Goal: Transaction & Acquisition: Purchase product/service

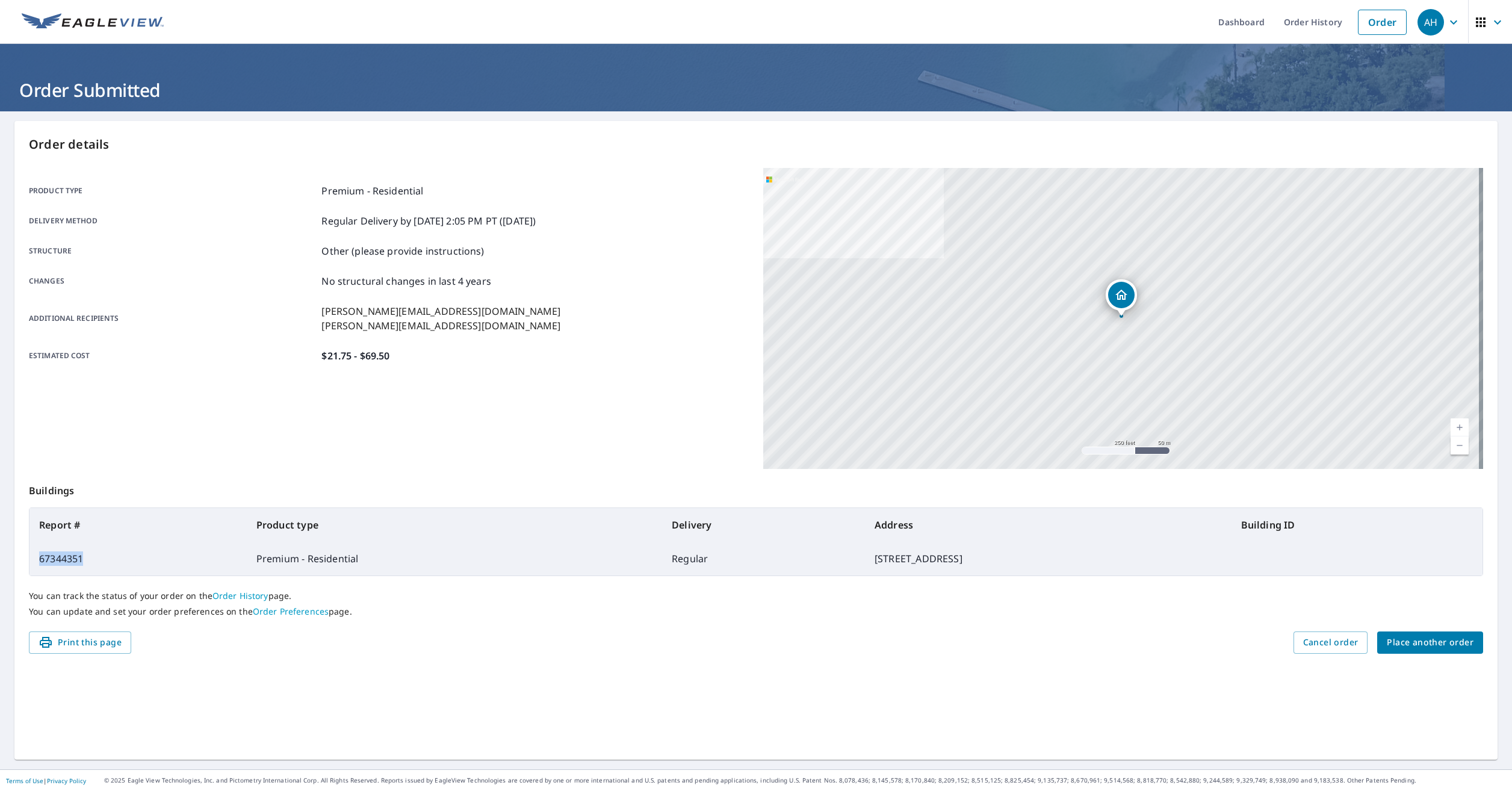
click at [1403, 636] on span "Place another order" at bounding box center [1430, 643] width 87 height 15
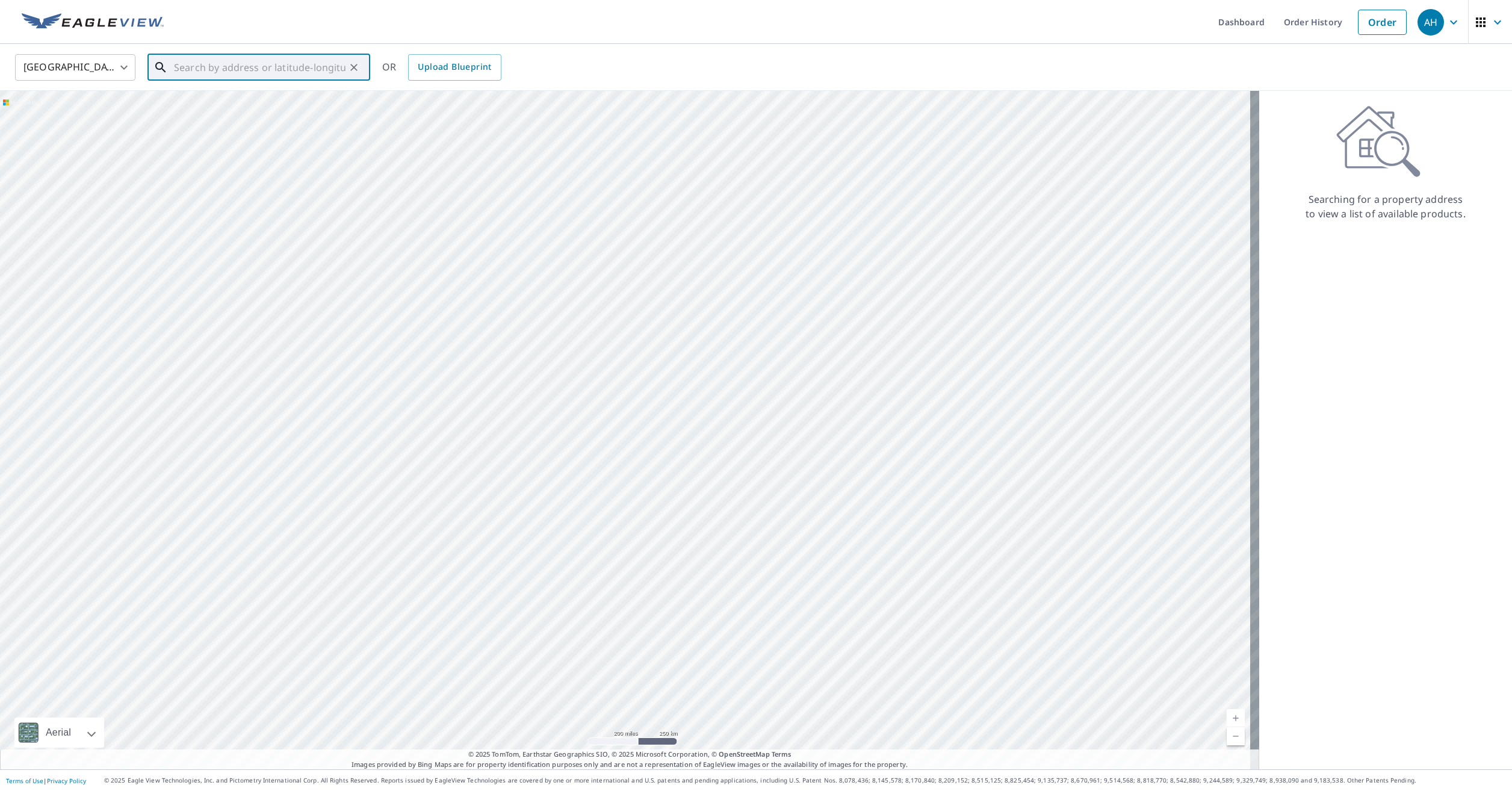
paste input "[STREET_ADDRESS][US_STATE]"
click at [253, 103] on span "[STREET_ADDRESS][US_STATE]" at bounding box center [266, 103] width 189 height 15
type input "[STREET_ADDRESS][US_STATE]"
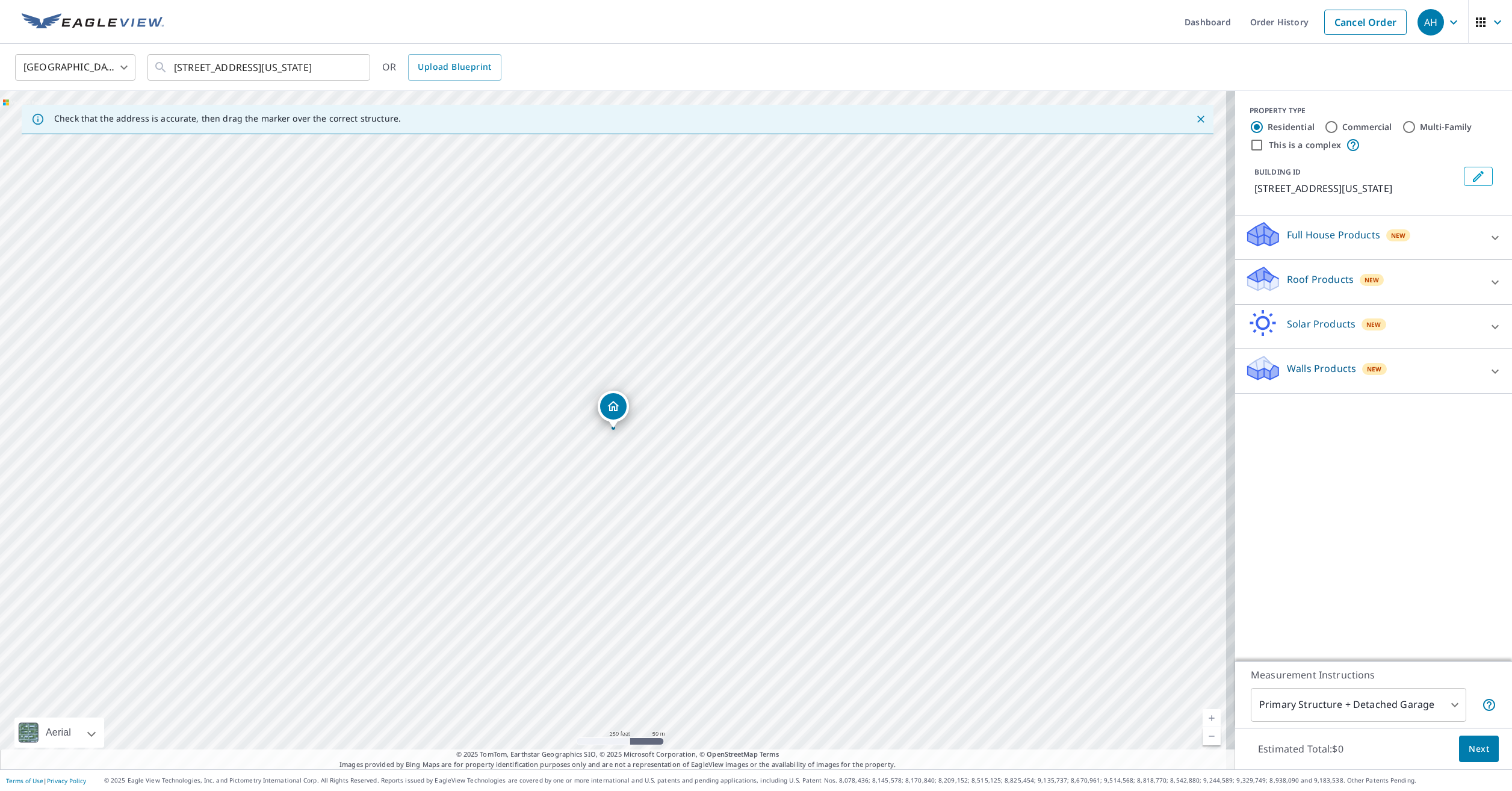
click at [1471, 178] on icon "Edit building 1" at bounding box center [1478, 176] width 15 height 15
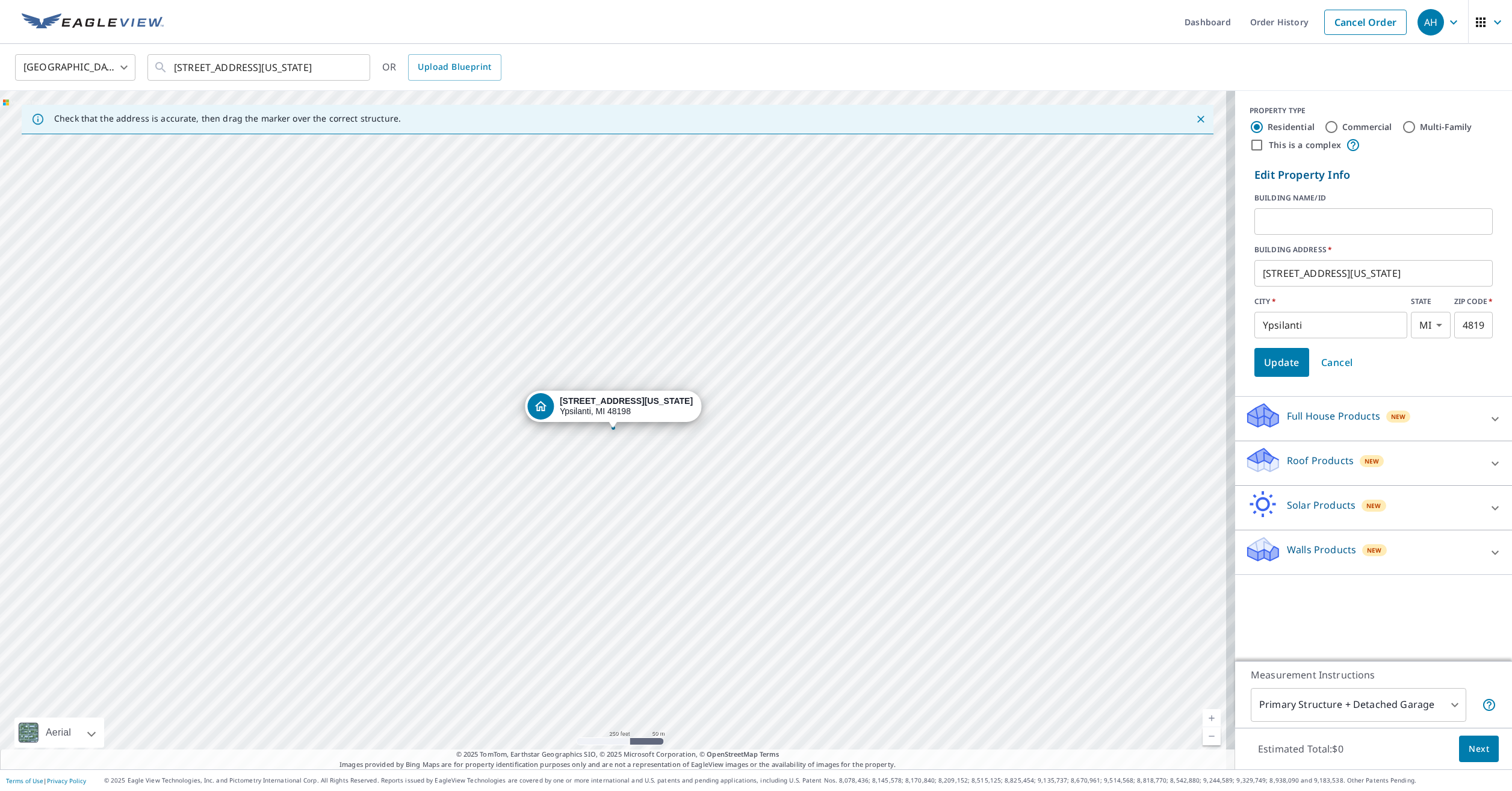
click at [1325, 218] on input "text" at bounding box center [1374, 221] width 238 height 34
type input "[PERSON_NAME]"
click at [1282, 368] on span "Update" at bounding box center [1282, 362] width 36 height 17
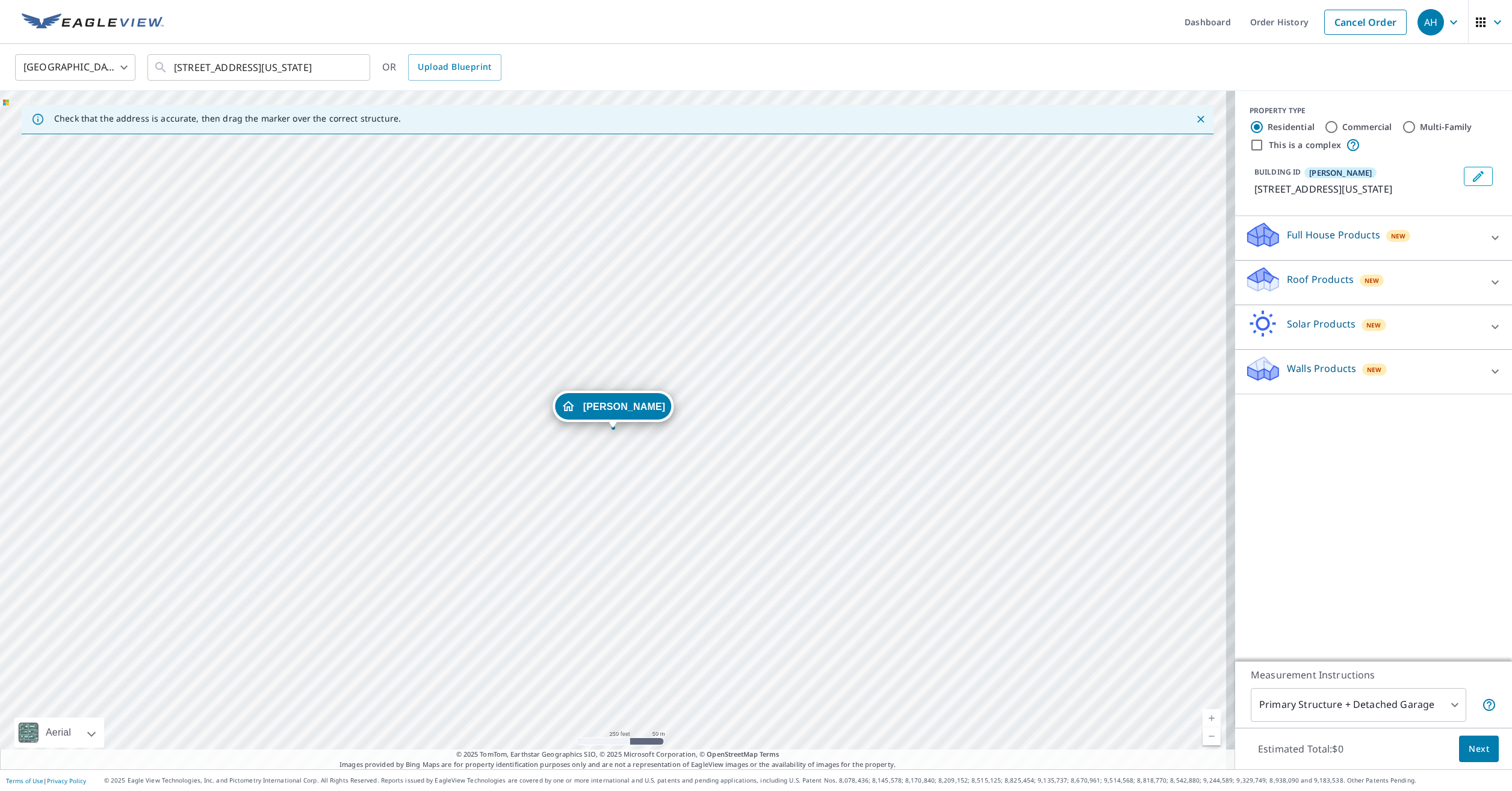
click at [1275, 241] on div "Full House Products New" at bounding box center [1363, 238] width 236 height 34
click at [1303, 252] on div "Full House Products New" at bounding box center [1366, 238] width 243 height 34
click at [1287, 290] on div "Roof Products New" at bounding box center [1363, 283] width 236 height 34
click at [1245, 310] on input "Premium $21.75 - $69.5" at bounding box center [1253, 317] width 18 height 15
checkbox input "true"
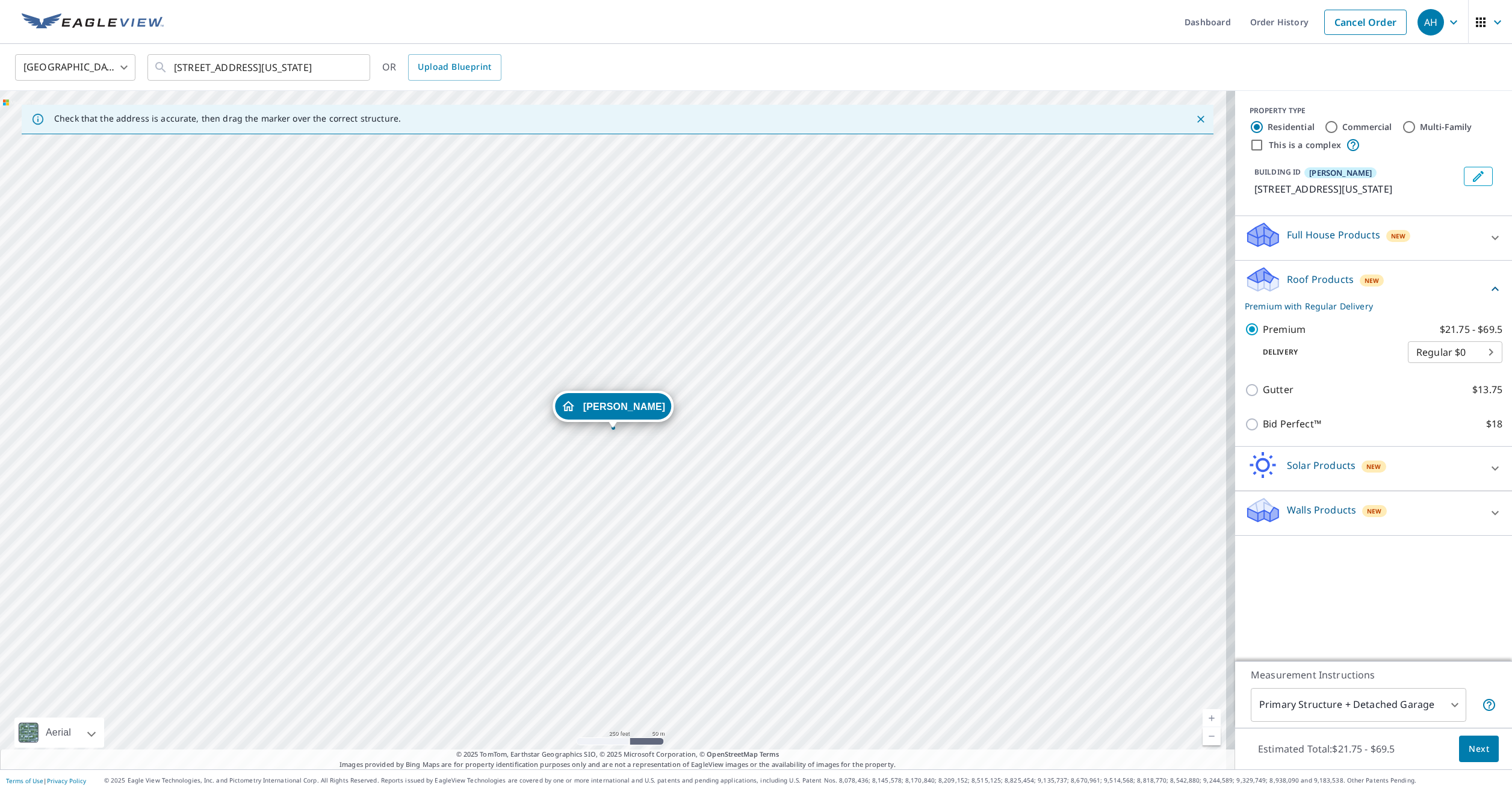
click at [1333, 702] on body "AH AH Dashboard Order History Cancel Order AH [GEOGRAPHIC_DATA] [GEOGRAPHIC_DAT…" at bounding box center [756, 395] width 1512 height 791
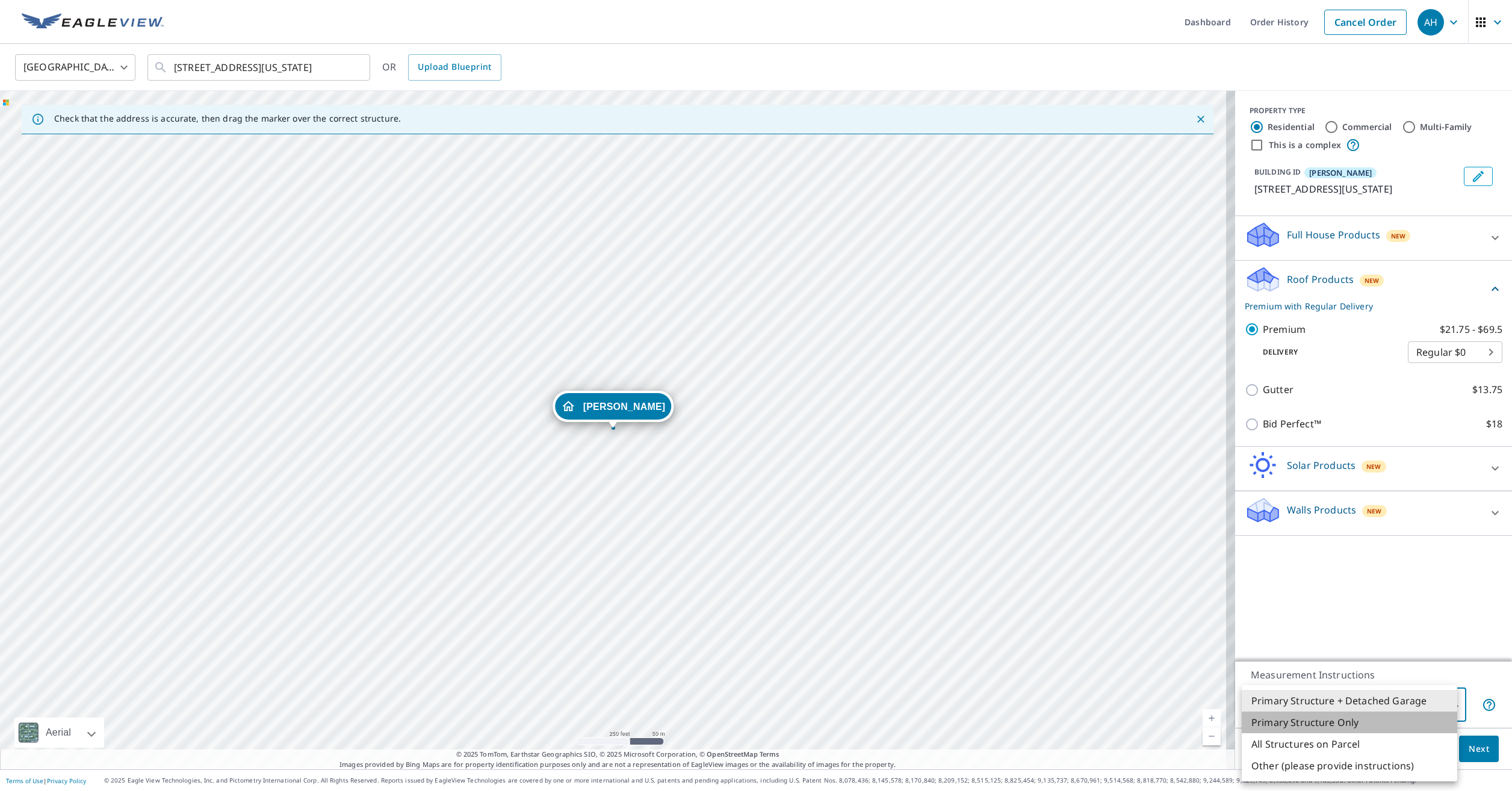
click at [1355, 727] on li "Primary Structure Only" at bounding box center [1349, 722] width 216 height 22
type input "2"
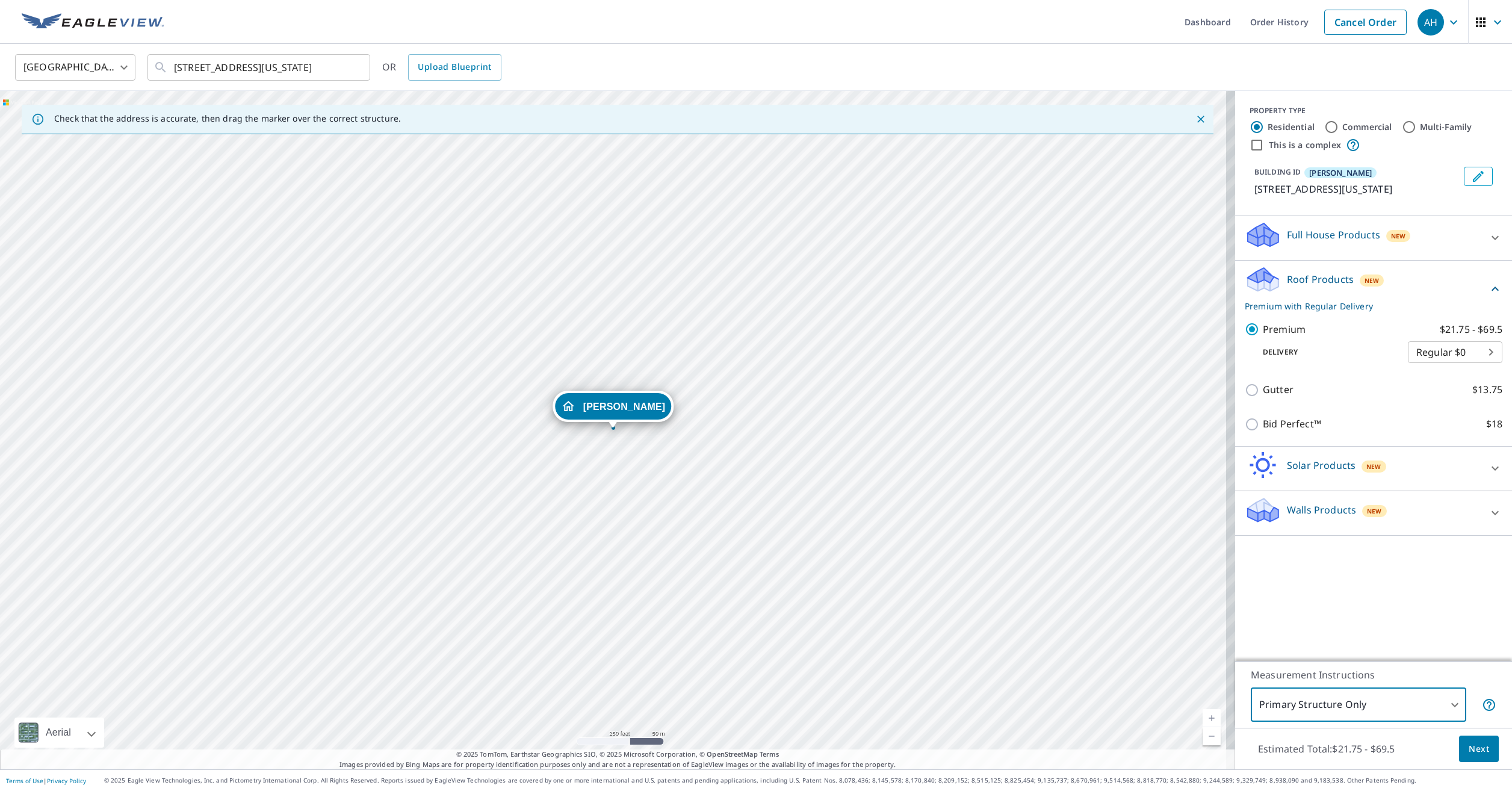
click at [1483, 752] on button "Next" at bounding box center [1479, 749] width 40 height 27
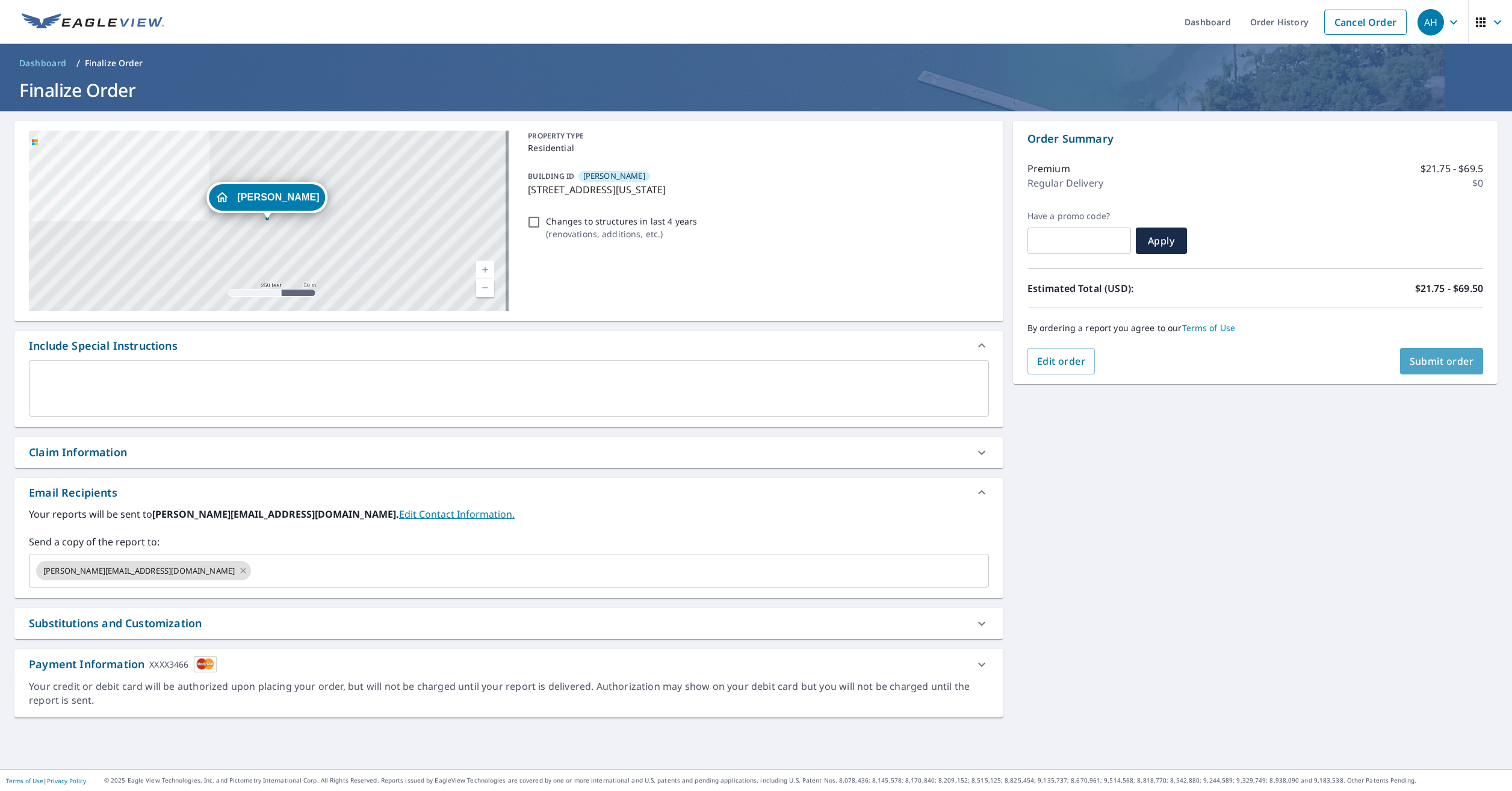
click at [1425, 363] on span "Submit order" at bounding box center [1441, 361] width 65 height 14
checkbox input "true"
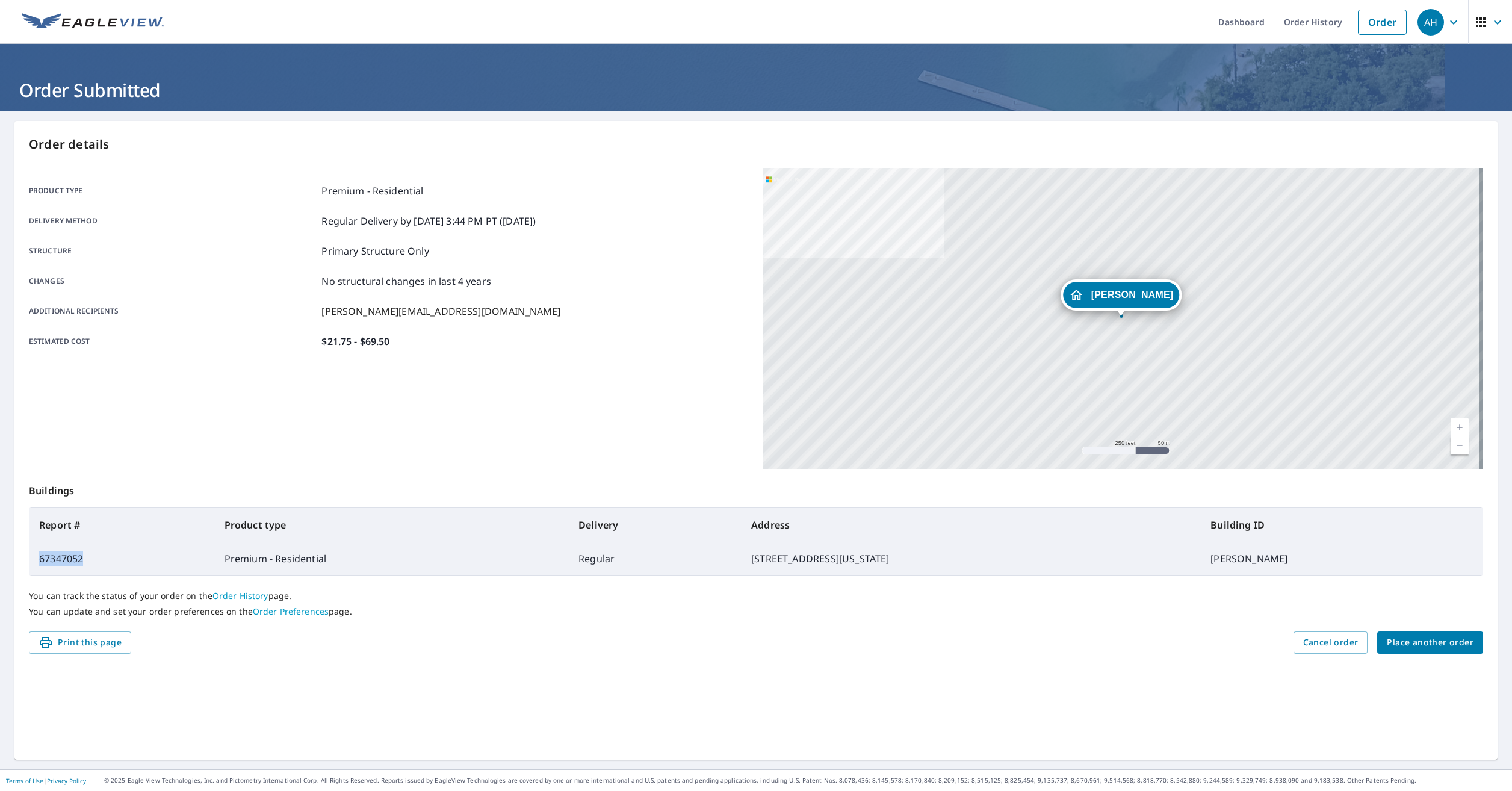
drag, startPoint x: 88, startPoint y: 557, endPoint x: 40, endPoint y: 557, distance: 48.0
click at [40, 557] on td "67347052" at bounding box center [122, 559] width 186 height 34
drag, startPoint x: 40, startPoint y: 557, endPoint x: 53, endPoint y: 557, distance: 13.0
copy td "67347052"
click at [1433, 639] on span "Place another order" at bounding box center [1430, 643] width 87 height 15
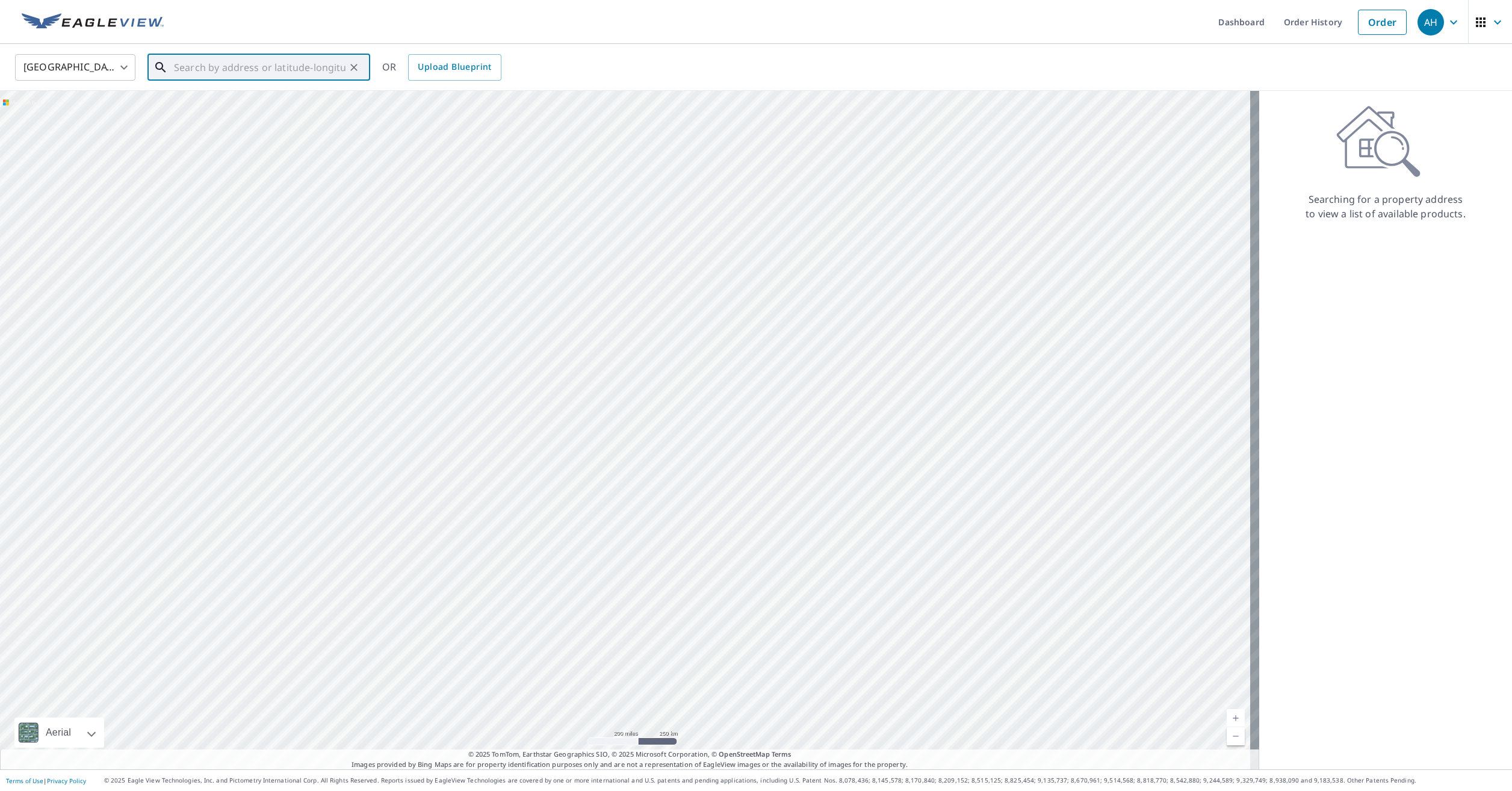
paste input "[STREET_ADDRESS][PERSON_NAME]"
click at [290, 110] on p "[GEOGRAPHIC_DATA]" at bounding box center [266, 116] width 189 height 12
type input "[STREET_ADDRESS][PERSON_NAME]"
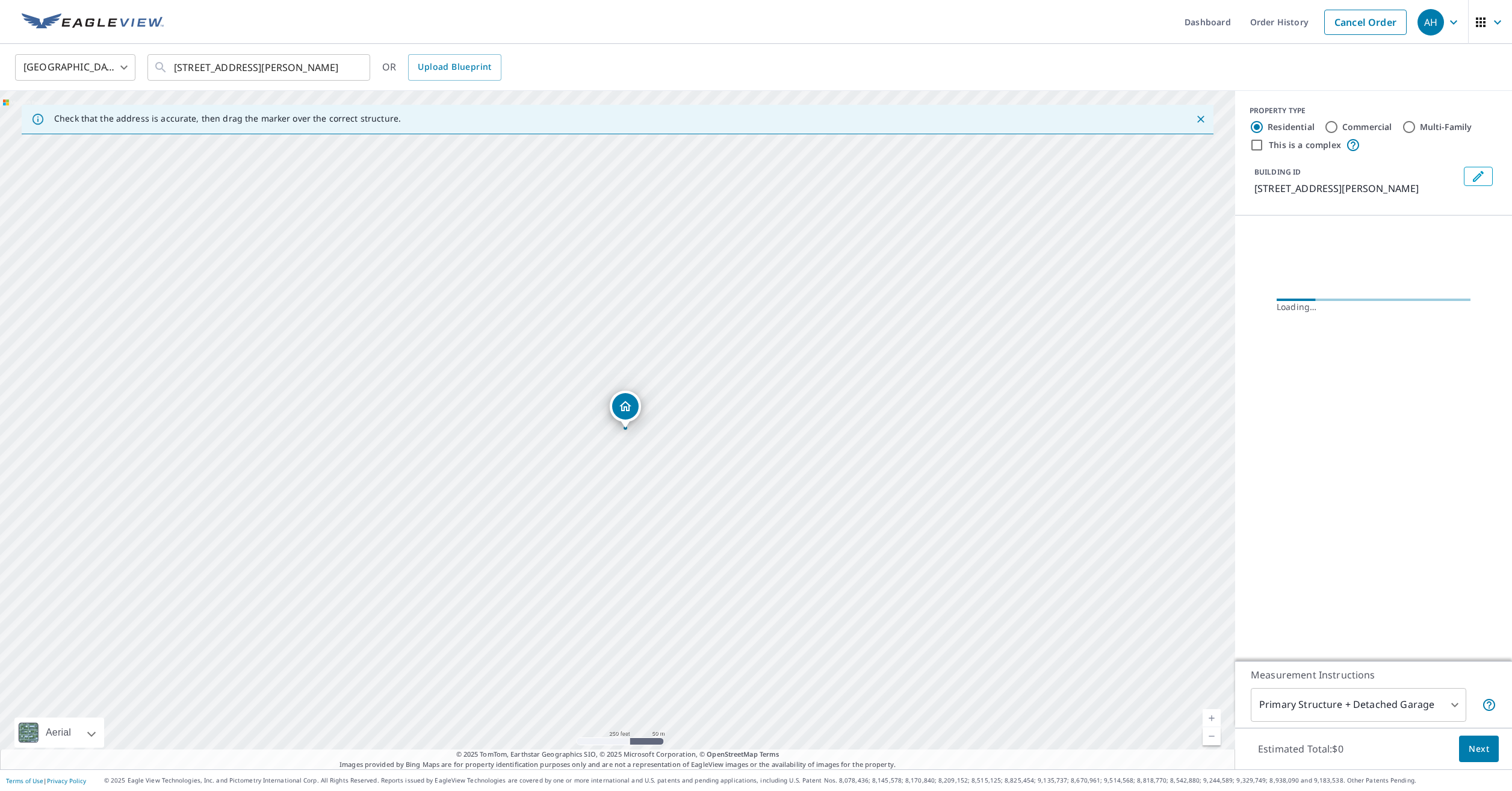
scroll to position [0, 0]
click at [1473, 172] on icon "Edit building 1" at bounding box center [1478, 176] width 11 height 11
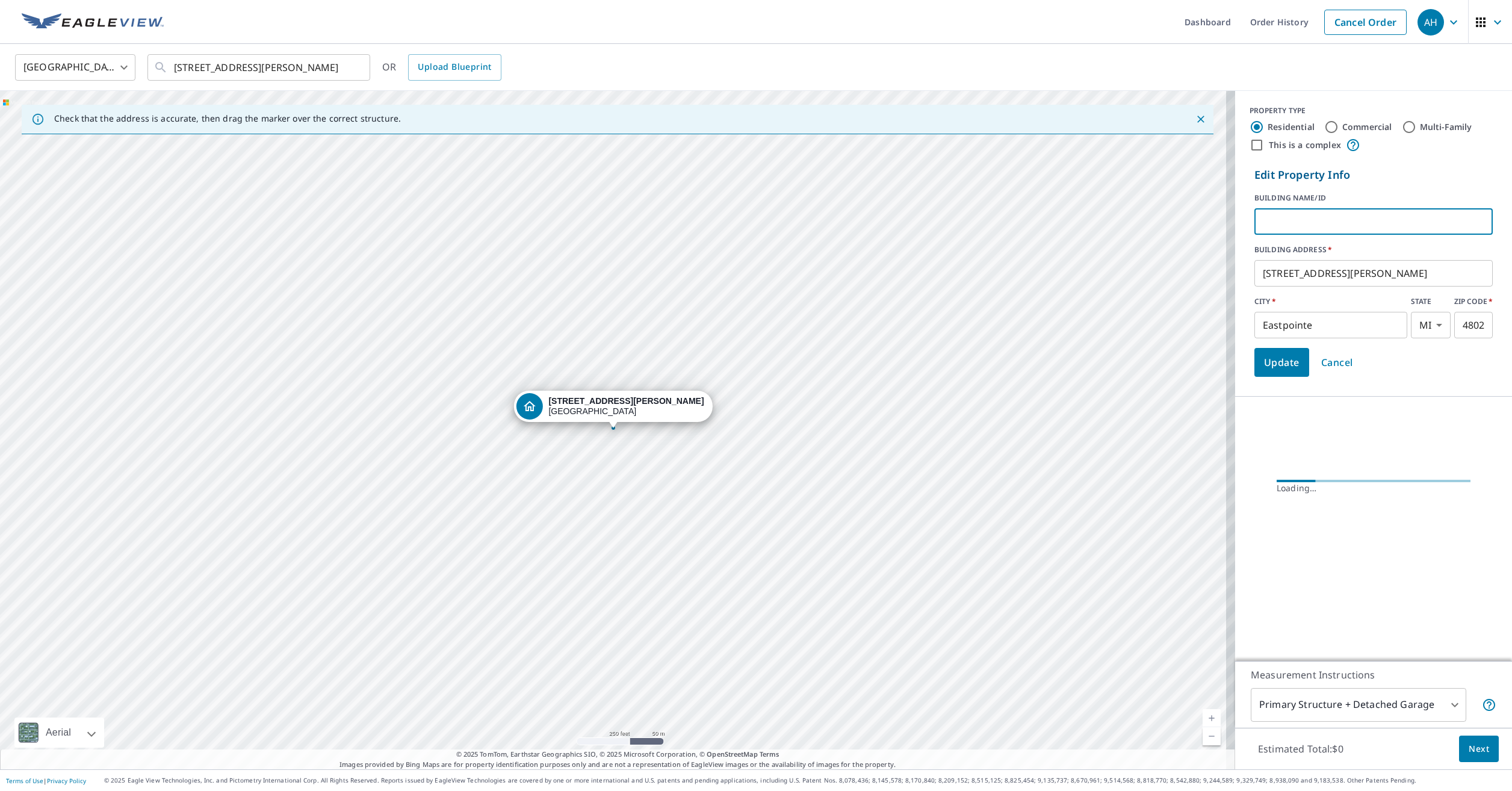
click at [1330, 224] on input "text" at bounding box center [1374, 221] width 238 height 34
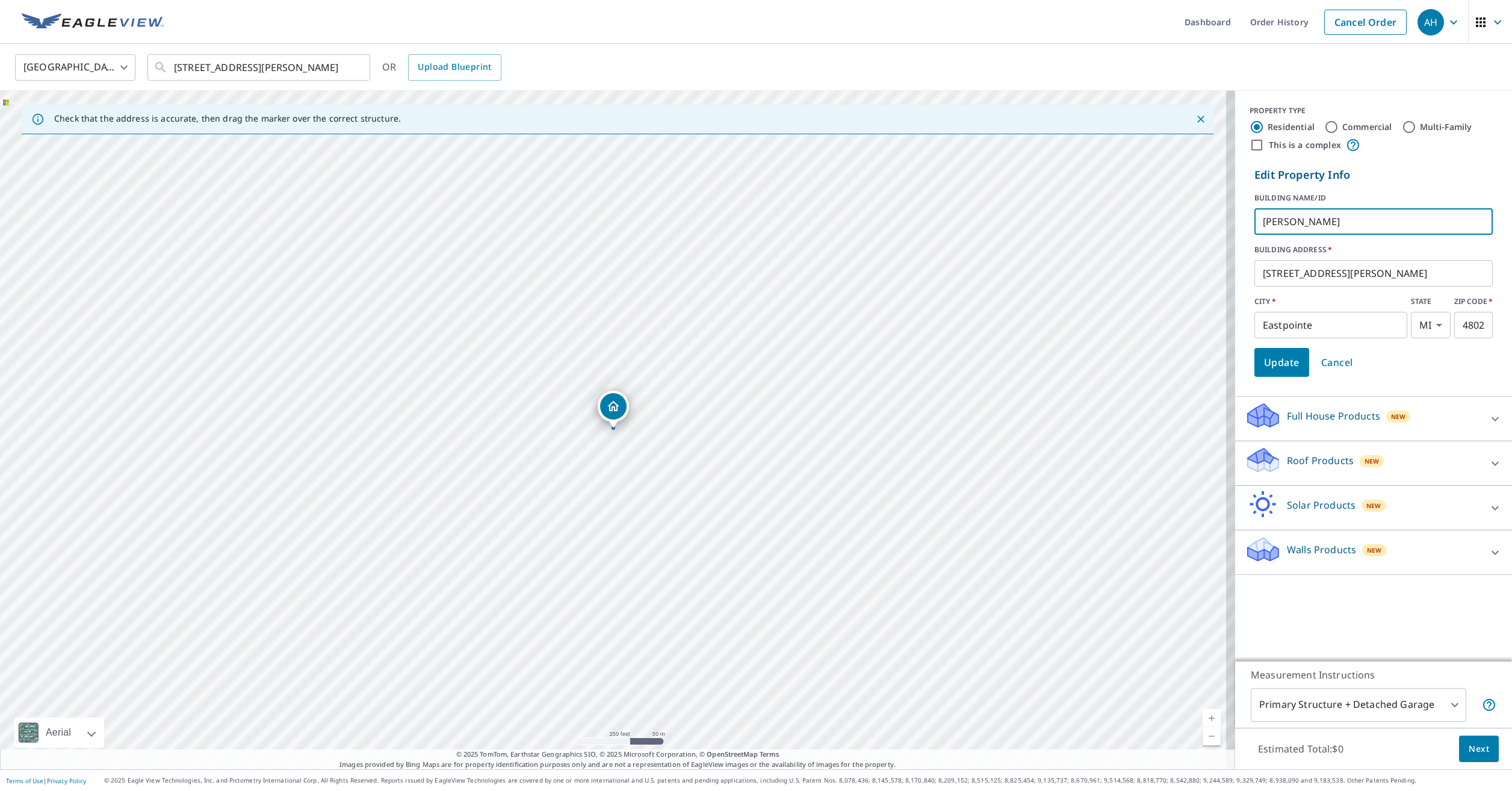
type input "[PERSON_NAME]"
click at [1272, 366] on span "Update" at bounding box center [1282, 362] width 36 height 17
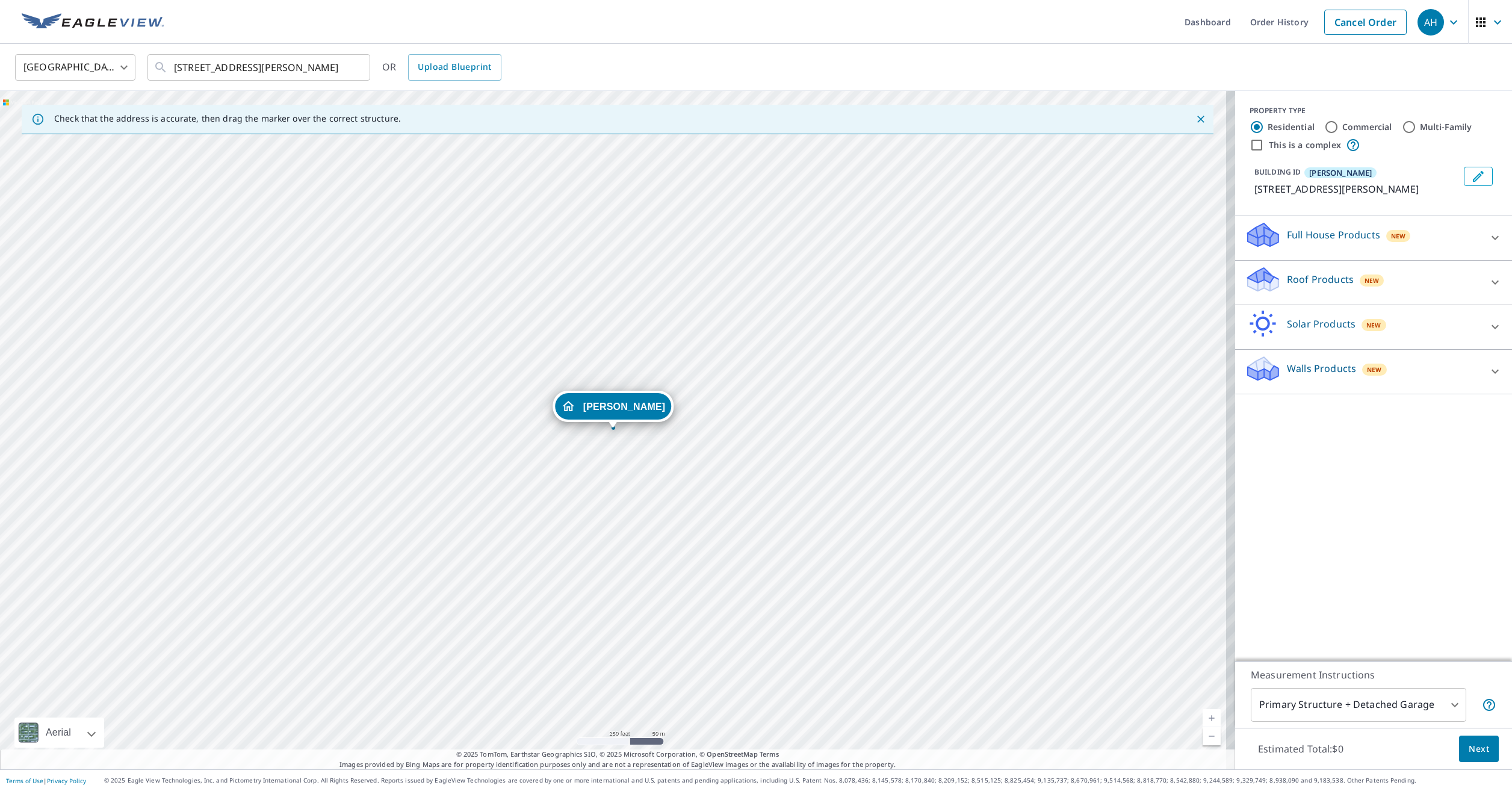
click at [1306, 279] on p "Roof Products" at bounding box center [1320, 280] width 67 height 15
click at [1304, 462] on div "Walls Products New" at bounding box center [1363, 474] width 236 height 34
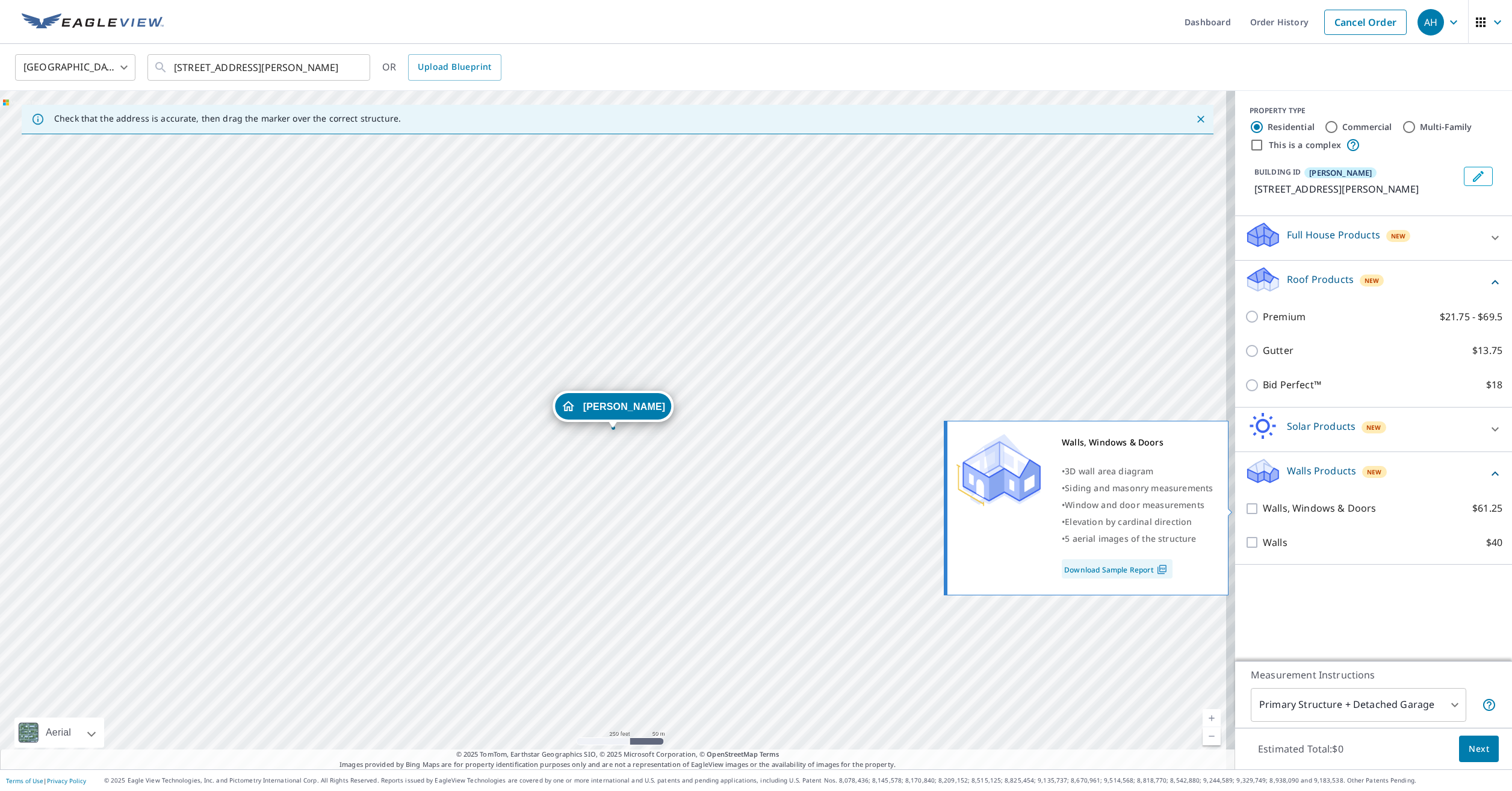
click at [1245, 512] on input "Walls, Windows & Doors $61.25" at bounding box center [1253, 509] width 18 height 15
checkbox input "true"
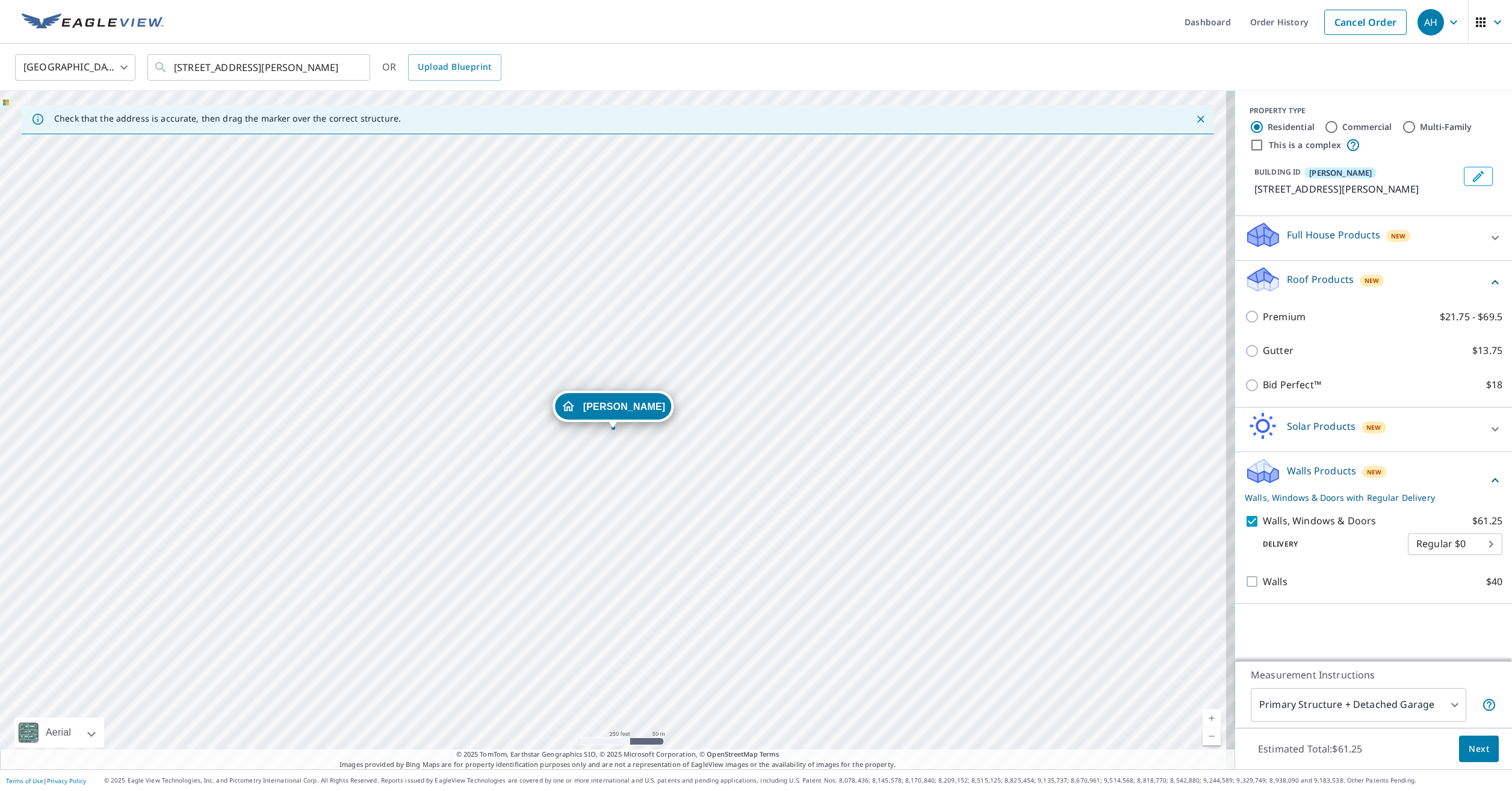
click at [1360, 701] on body "AH AH Dashboard Order History Cancel Order AH [GEOGRAPHIC_DATA] [GEOGRAPHIC_DAT…" at bounding box center [756, 395] width 1512 height 791
click at [1352, 726] on li "Primary Structure Only" at bounding box center [1349, 722] width 216 height 22
type input "2"
click at [1468, 755] on span "Next" at bounding box center [1478, 749] width 20 height 15
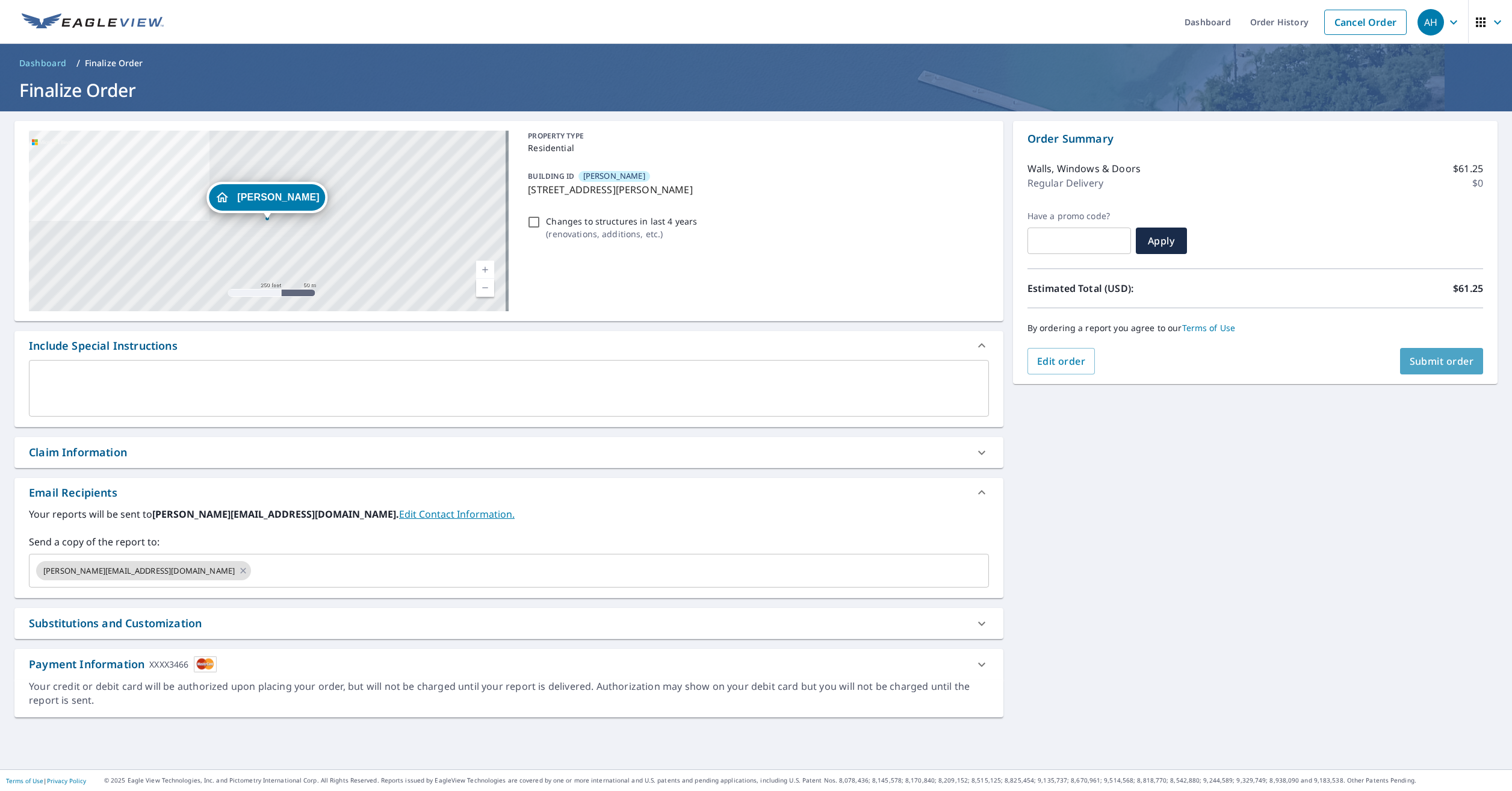
click at [1424, 361] on span "Submit order" at bounding box center [1441, 361] width 65 height 14
checkbox input "true"
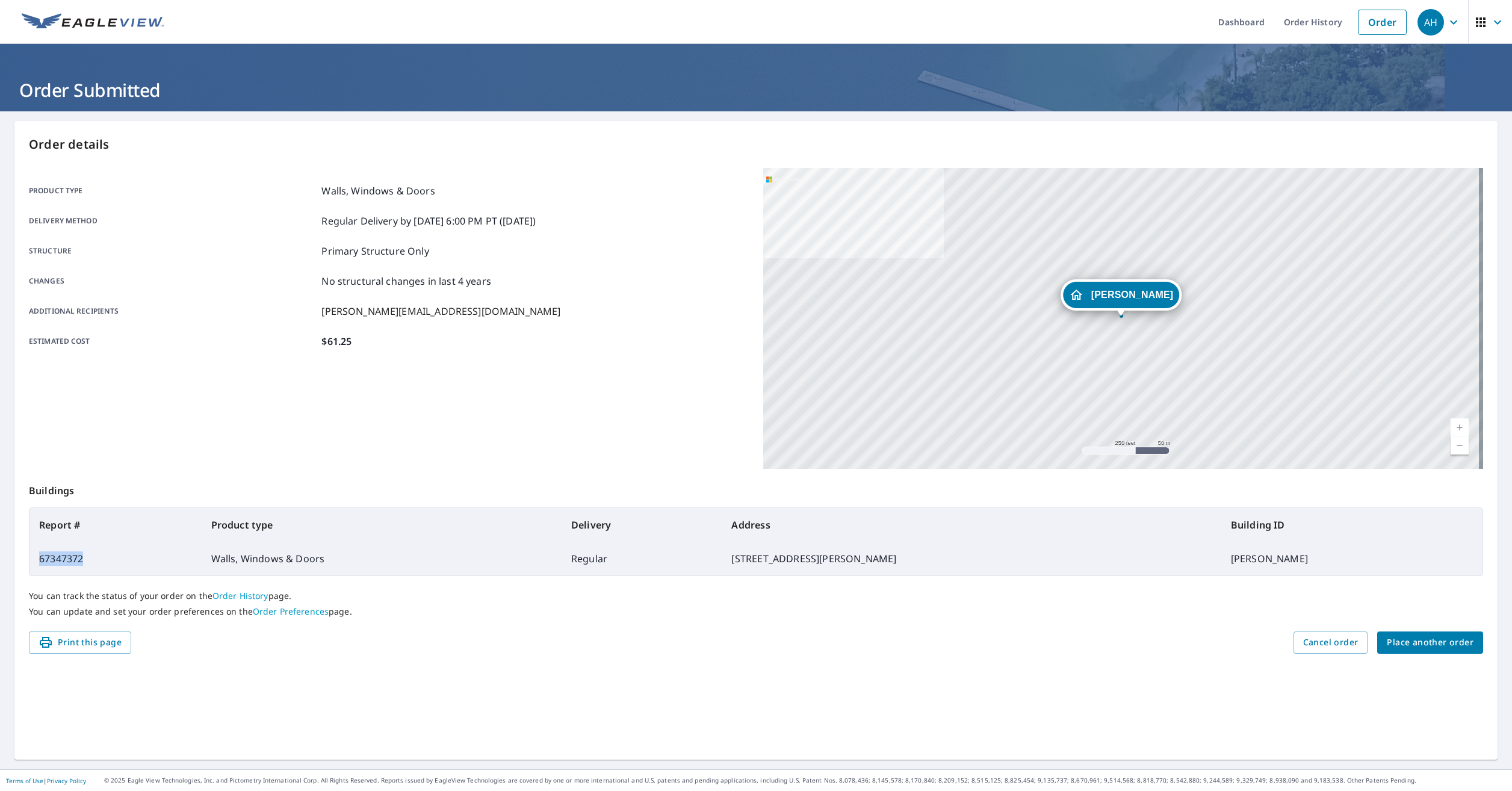
drag, startPoint x: 84, startPoint y: 561, endPoint x: 41, endPoint y: 562, distance: 43.0
click at [41, 562] on td "67347372" at bounding box center [116, 559] width 172 height 34
copy td "67347372"
